Goal: Check status

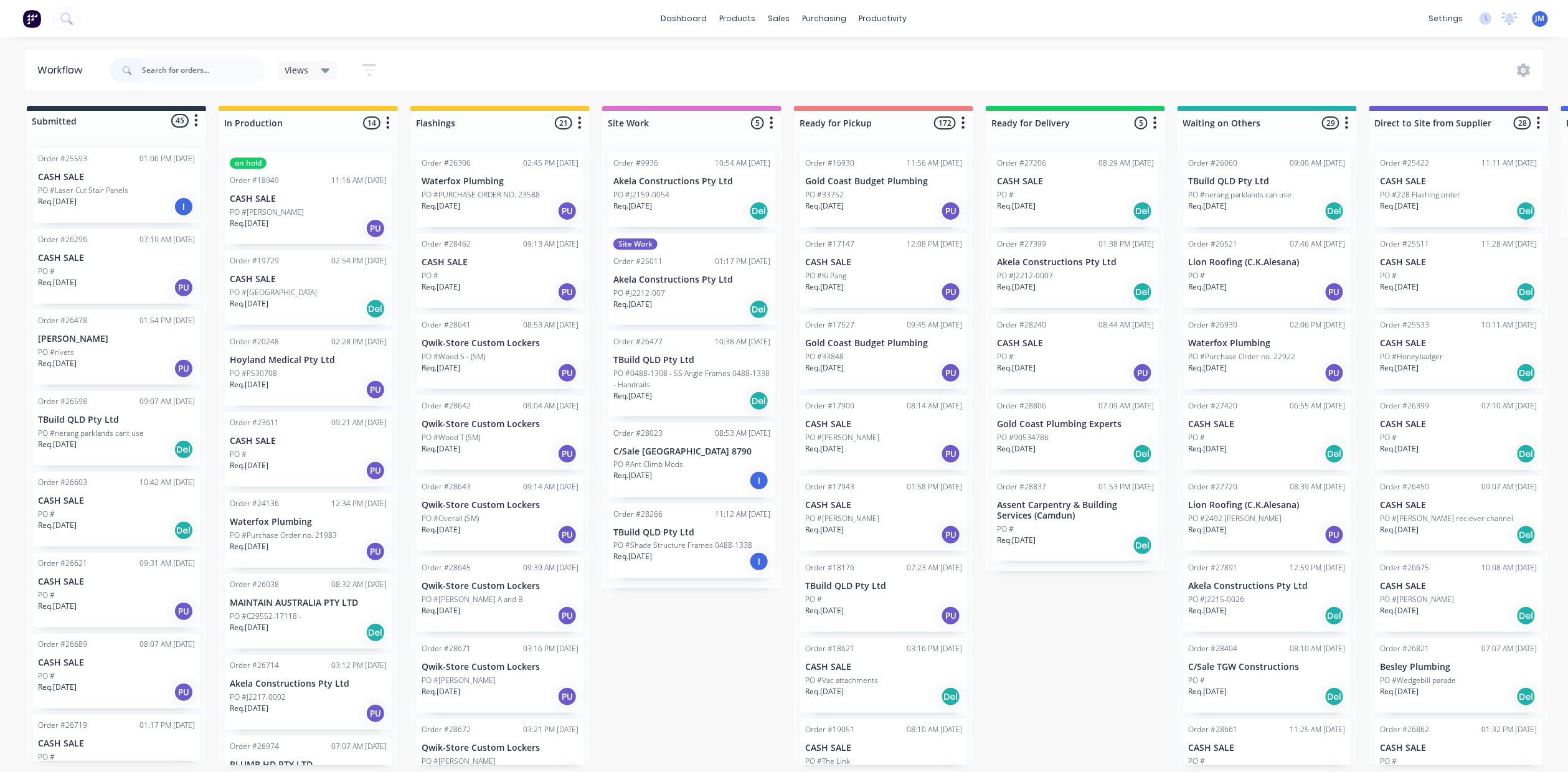
click at [162, 64] on input "text" at bounding box center [203, 70] width 123 height 25
type input "28772"
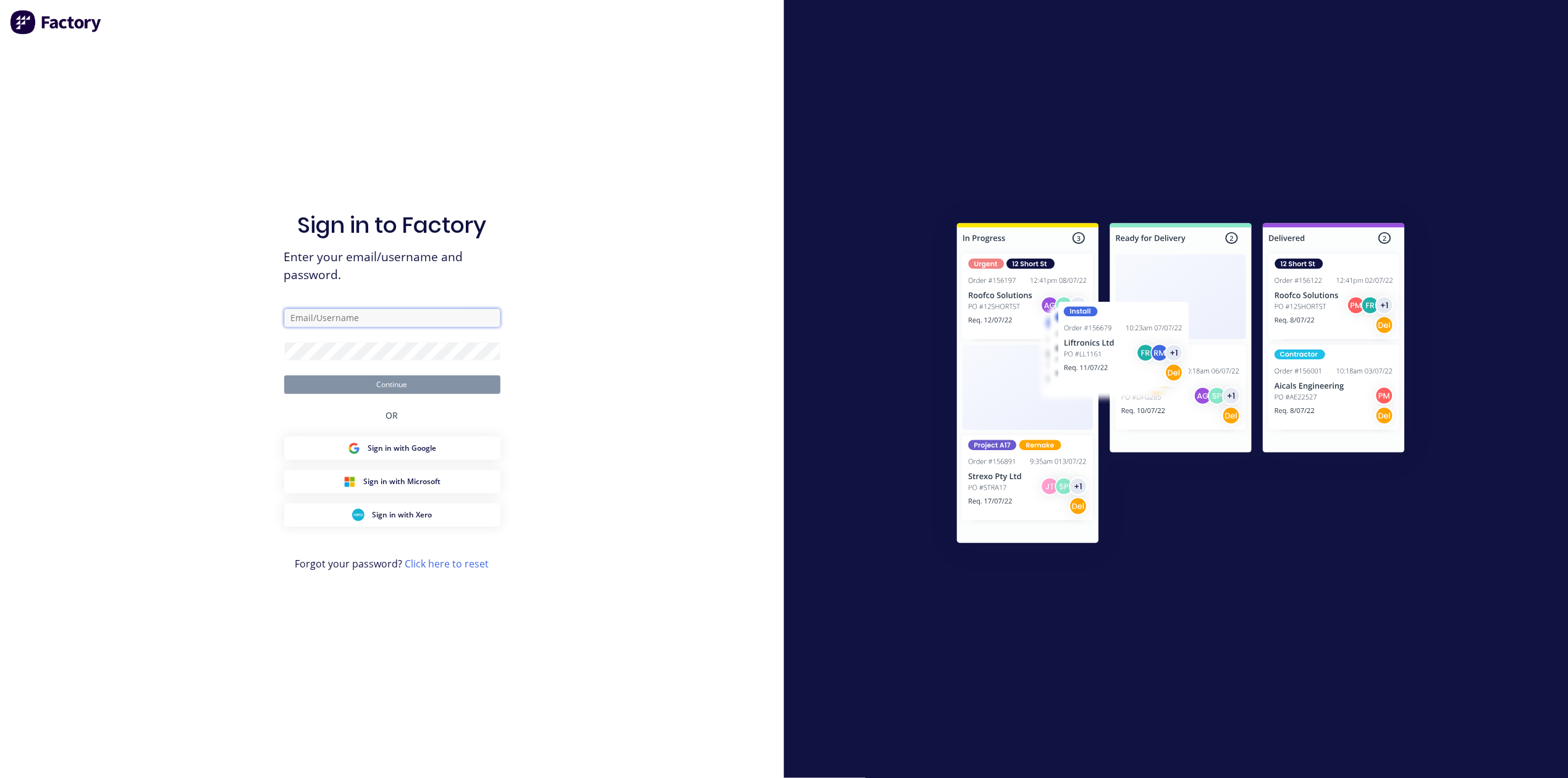
type input "[PERSON_NAME][EMAIL_ADDRESS][PERSON_NAME][DOMAIN_NAME]"
click at [431, 390] on button "Continue" at bounding box center [392, 384] width 216 height 18
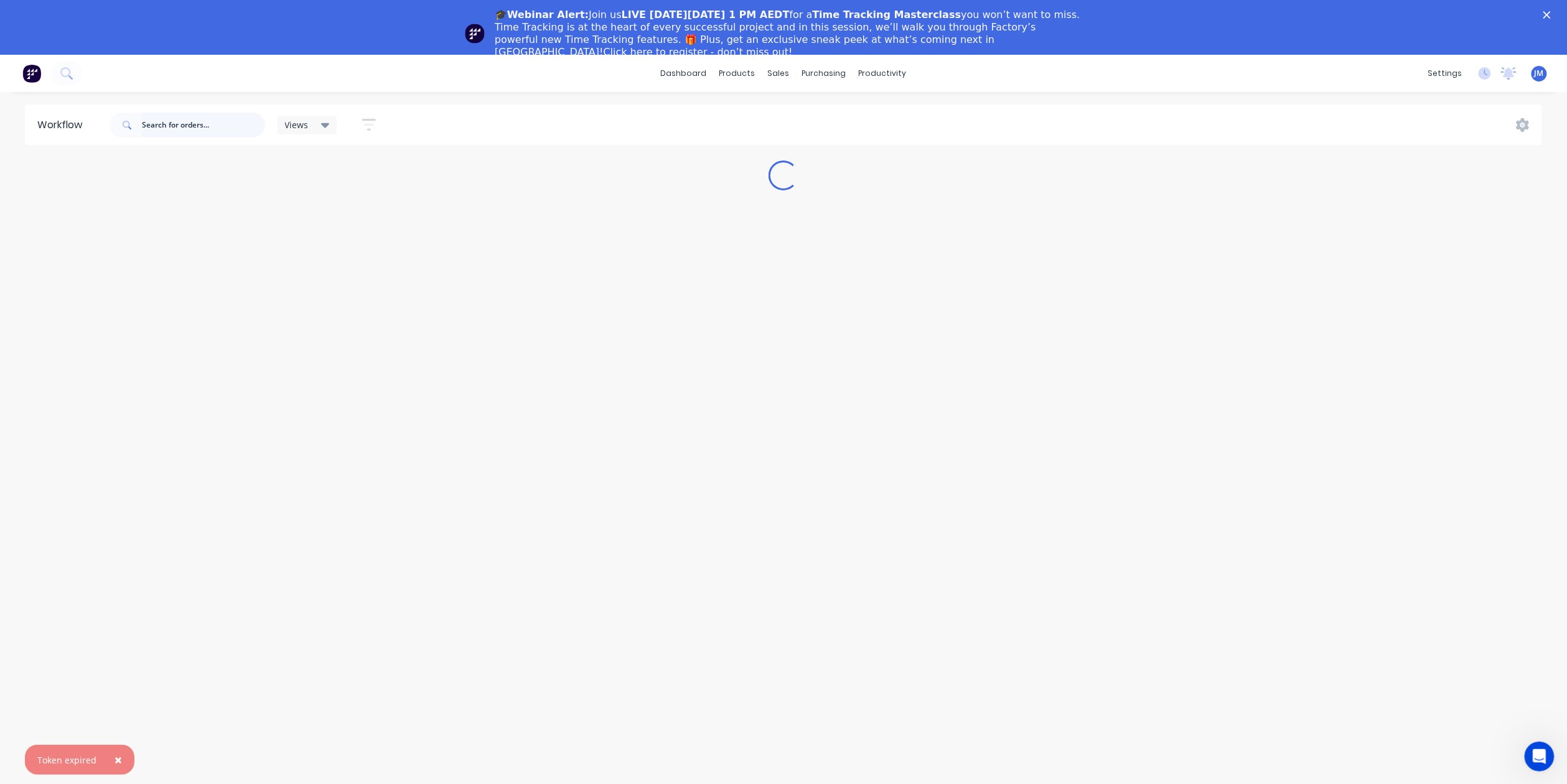
click at [188, 126] on input "text" at bounding box center [203, 125] width 123 height 25
click at [110, 760] on button "×" at bounding box center [119, 760] width 33 height 30
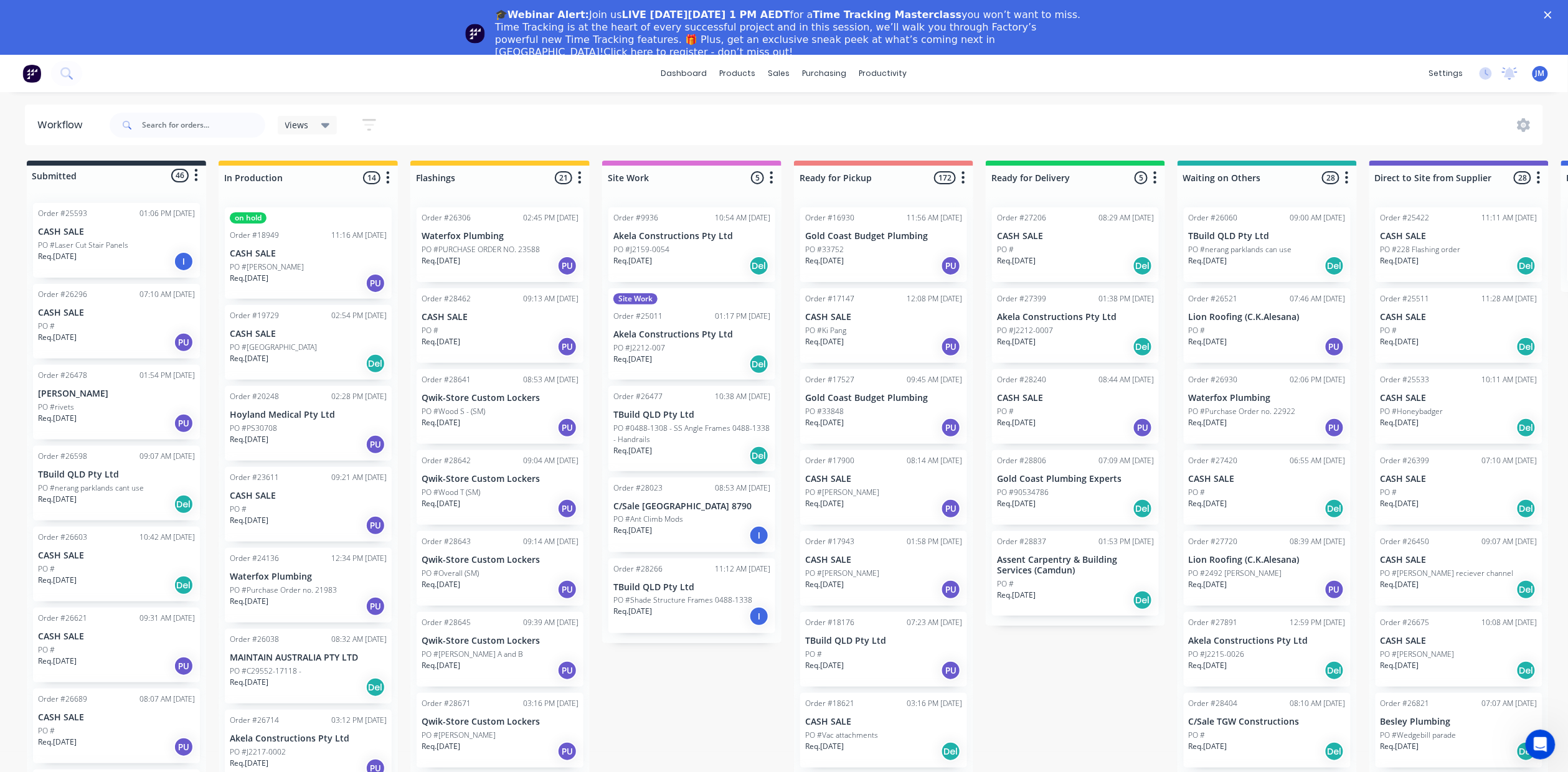
click at [1552, 13] on icon "Close" at bounding box center [1548, 15] width 7 height 7
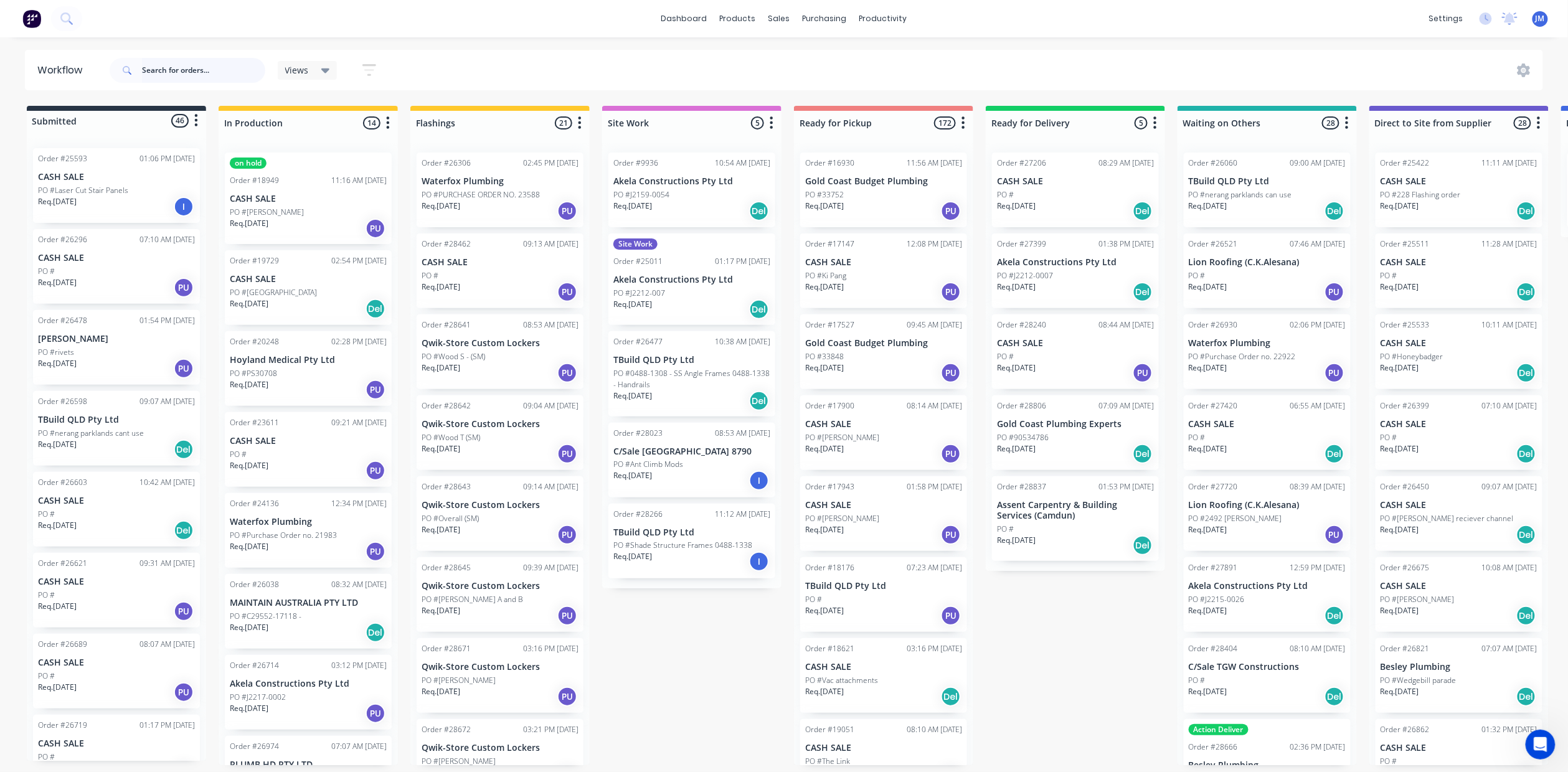
click at [193, 68] on input "text" at bounding box center [203, 70] width 123 height 25
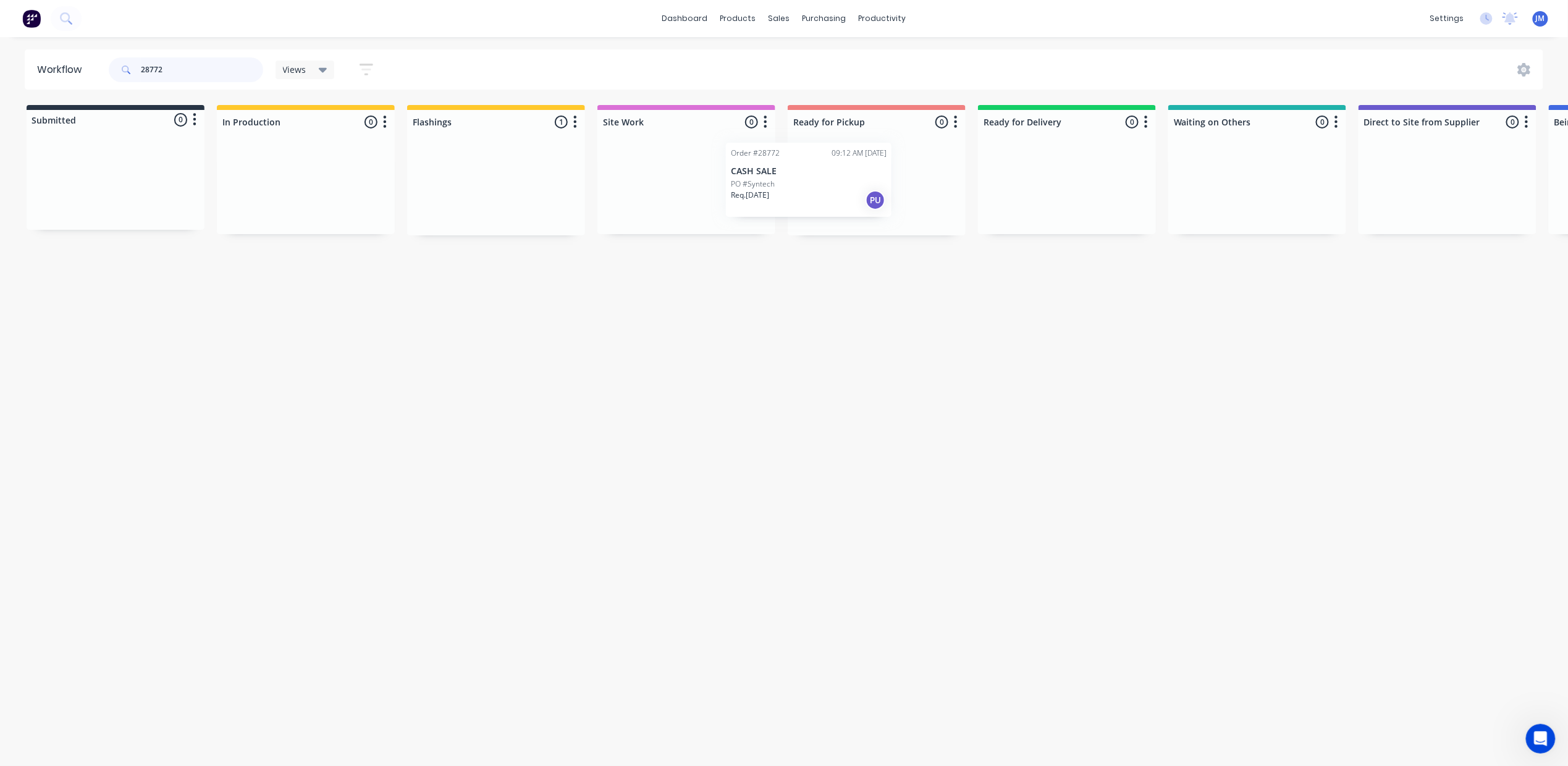
drag, startPoint x: 505, startPoint y: 194, endPoint x: 821, endPoint y: 183, distance: 316.2
click at [821, 183] on div "Submitted 0 Status colour #273444 hex #273444 Save Cancel Summaries Total order…" at bounding box center [1110, 170] width 2239 height 130
drag, startPoint x: 116, startPoint y: 185, endPoint x: 845, endPoint y: 166, distance: 729.2
click at [845, 166] on div "Submitted 1 Status colour #273444 hex #273444 Save Cancel Summaries Total order…" at bounding box center [1110, 170] width 2239 height 130
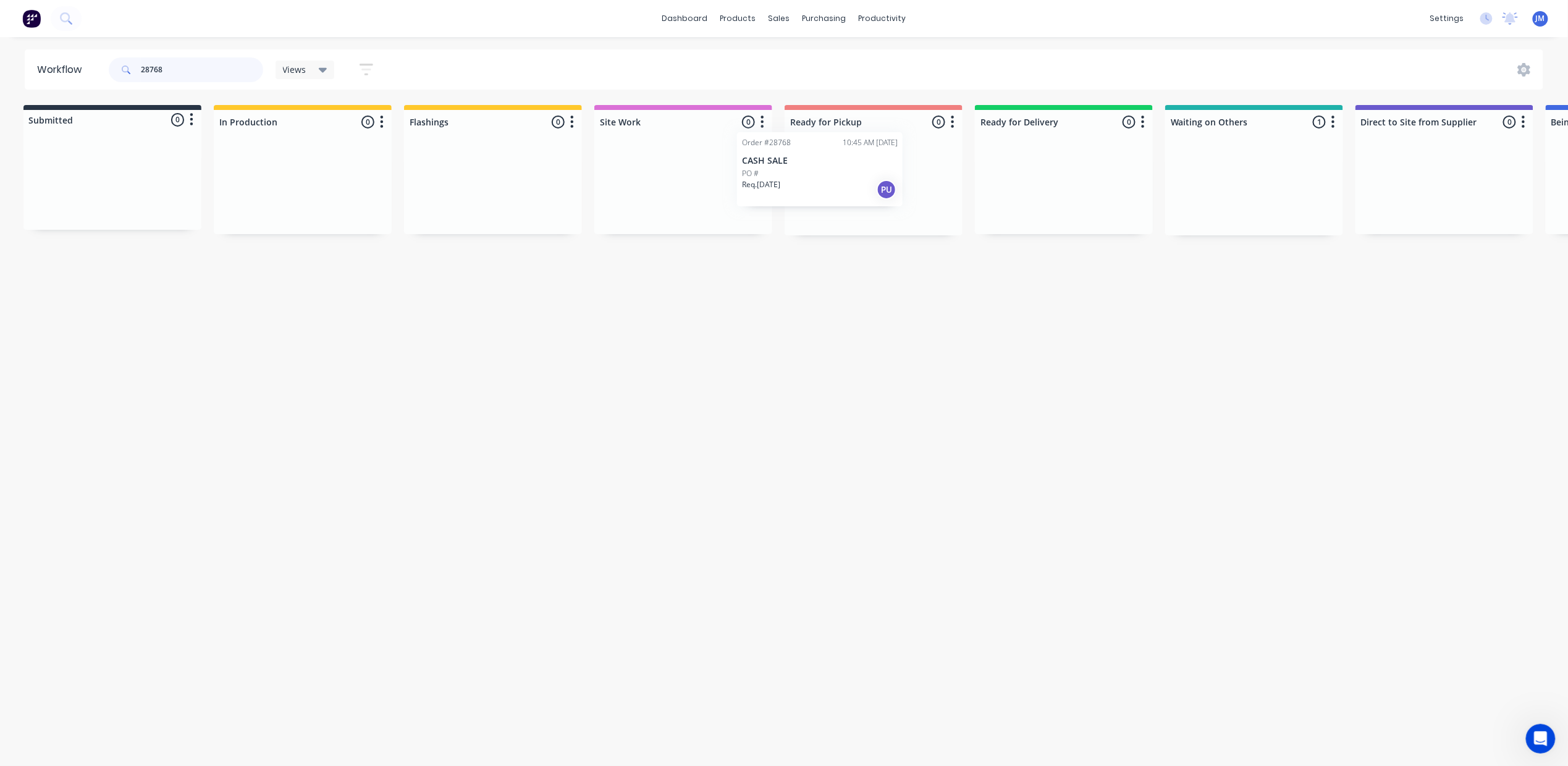
drag, startPoint x: 1244, startPoint y: 193, endPoint x: 801, endPoint y: 171, distance: 443.5
click at [803, 171] on div "Submitted 0 Status colour #273444 hex #273444 Save Cancel Summaries Total order…" at bounding box center [1107, 170] width 2239 height 130
drag, startPoint x: 1204, startPoint y: 183, endPoint x: 844, endPoint y: 171, distance: 360.2
click at [851, 176] on div "Submitted 0 Status colour #273444 hex #273444 Save Cancel Summaries Total order…" at bounding box center [1107, 170] width 2239 height 130
type input "2"
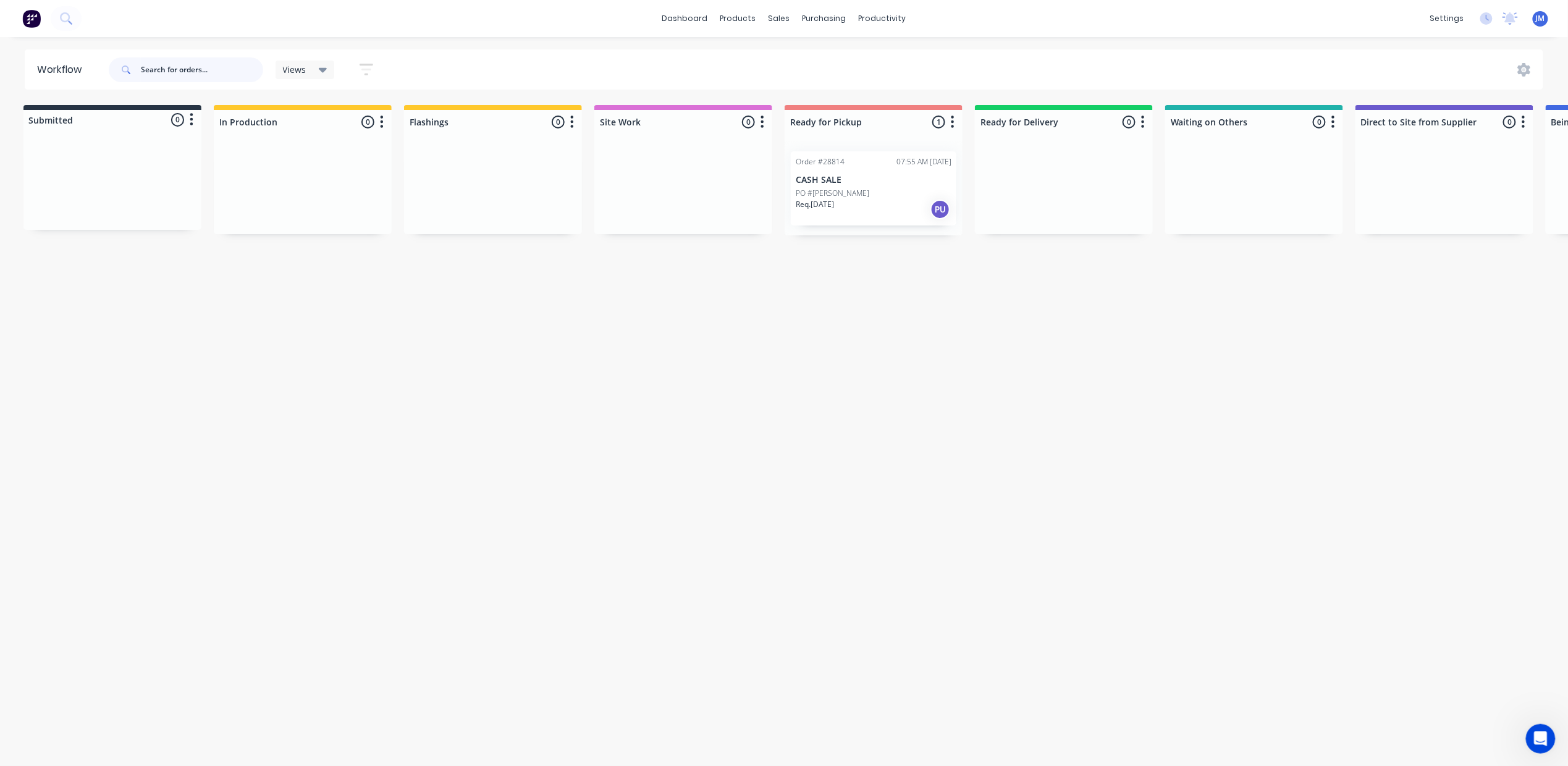
scroll to position [0, 0]
type input "28741"
click at [935, 298] on div "Mark as Picked Up" at bounding box center [940, 294] width 124 height 25
